Goal: Contribute content

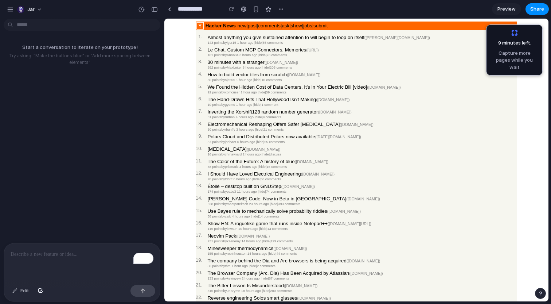
click at [101, 251] on p "To enrich screen reader interactions, please activate Accessibility in Grammarl…" at bounding box center [82, 254] width 143 height 9
click at [231, 60] on link "30 minutes with a stranger" at bounding box center [235, 61] width 57 height 5
click at [231, 67] on span "592 points by MaxLeiter 8 hours ago | hide | 205 comments" at bounding box center [249, 68] width 85 height 4
click at [99, 262] on div "To enrich screen reader interactions, please activate Accessibility in Grammarl…" at bounding box center [82, 262] width 156 height 39
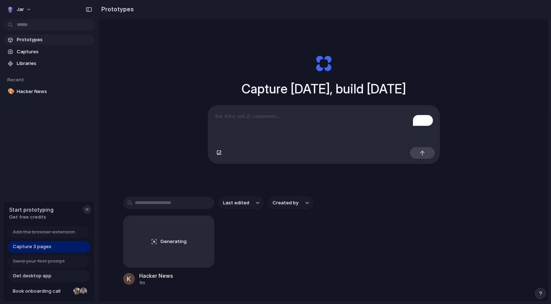
click at [85, 209] on div "button" at bounding box center [87, 209] width 6 height 6
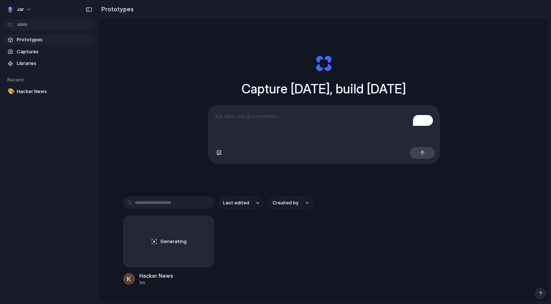
click at [265, 119] on p "To enrich screen reader interactions, please activate Accessibility in Grammarl…" at bounding box center [324, 116] width 218 height 9
click at [218, 149] on button "button" at bounding box center [219, 153] width 12 height 12
click at [370, 119] on p "To enrich screen reader interactions, please activate Accessibility in Grammarl…" at bounding box center [324, 116] width 218 height 9
